Goal: Task Accomplishment & Management: Use online tool/utility

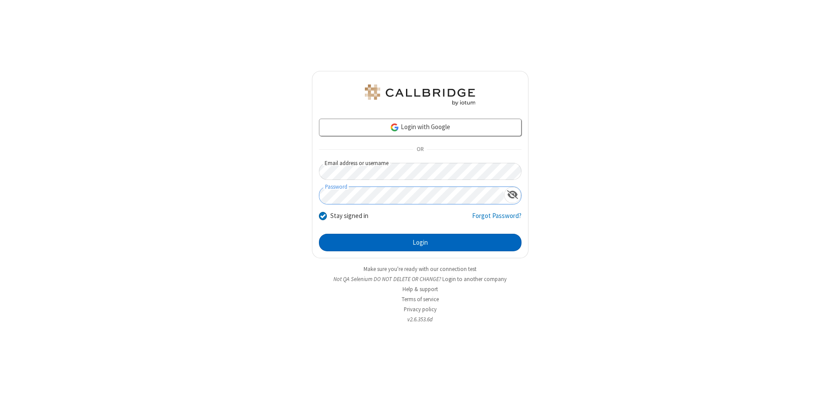
click at [420, 242] on button "Login" at bounding box center [420, 242] width 202 height 17
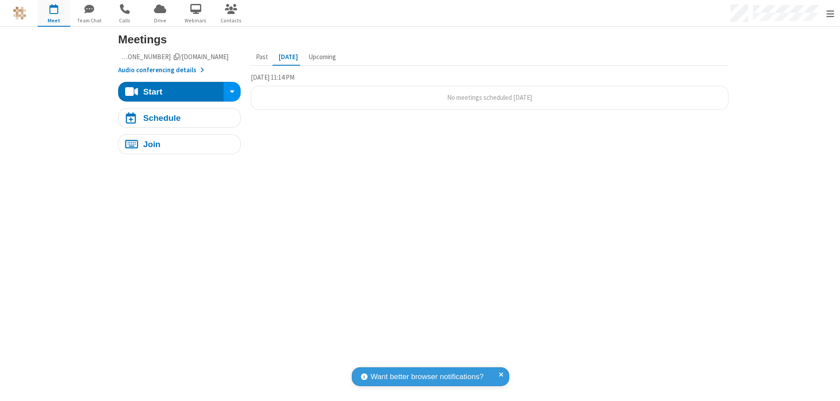
click at [829, 14] on span "Open menu" at bounding box center [830, 14] width 8 height 9
click at [54, 13] on span "button" at bounding box center [54, 9] width 33 height 15
click at [176, 118] on div "Schedule" at bounding box center [162, 118] width 38 height 8
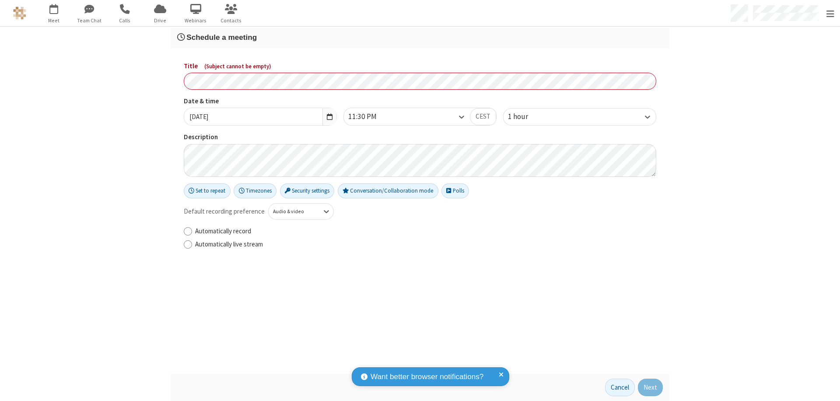
click at [416, 37] on h3 "Schedule a meeting" at bounding box center [419, 37] width 485 height 8
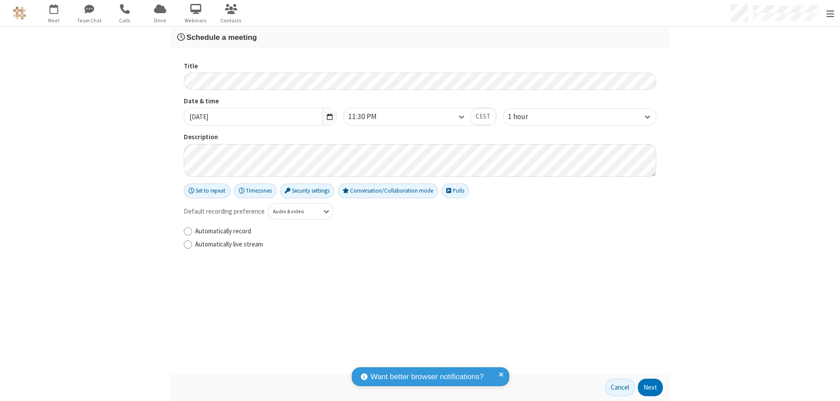
click at [647, 387] on button "Next" at bounding box center [650, 386] width 25 height 17
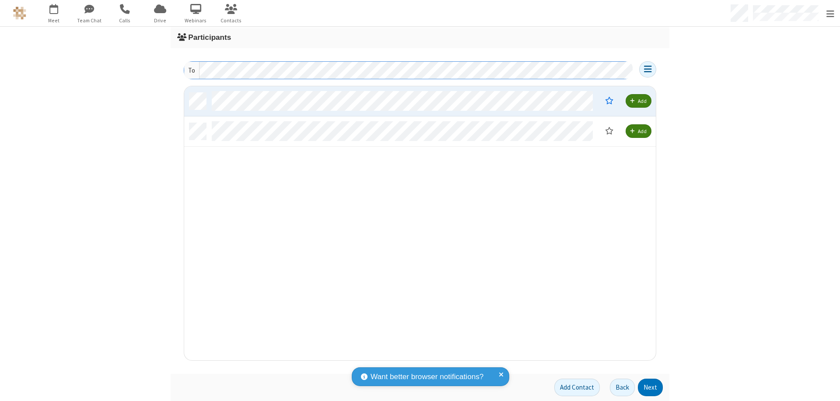
scroll to position [267, 465]
click at [647, 387] on button "Next" at bounding box center [650, 386] width 25 height 17
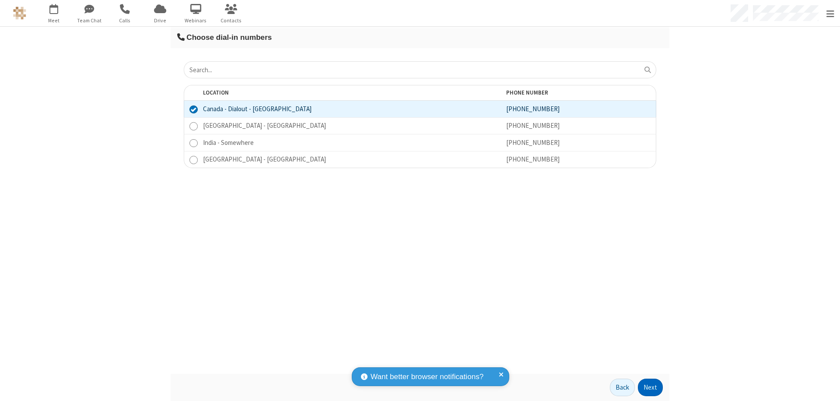
click at [647, 387] on button "Next" at bounding box center [650, 386] width 25 height 17
